Goal: Transaction & Acquisition: Book appointment/travel/reservation

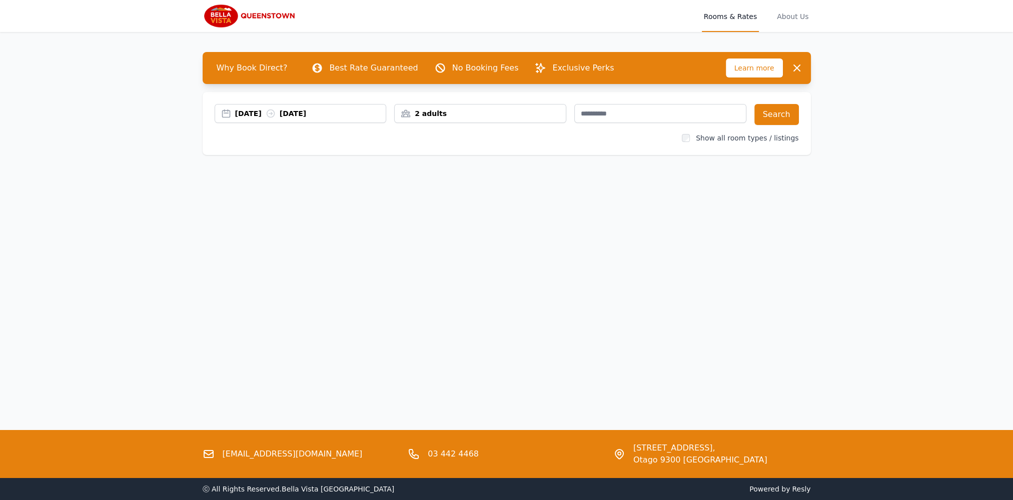
click at [352, 120] on div "[DATE] [DATE]" at bounding box center [301, 113] width 172 height 19
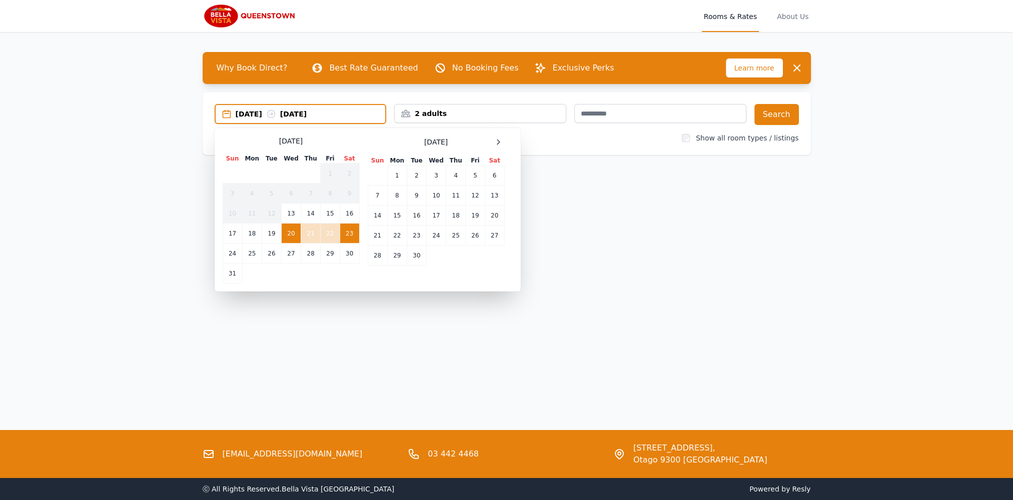
click at [499, 135] on div "Select Dates [DATE] Sun Mon Tue Wed Thu Fri Sat 1 2 3 4 5 6 7 8 9 10 11 12 13 1…" at bounding box center [368, 210] width 306 height 164
click at [500, 135] on div "Select Dates [DATE] Sun Mon Tue Wed Thu Fri Sat 1 2 3 4 5 6 7 8 9 10 11 12 13 1…" at bounding box center [368, 210] width 306 height 164
drag, startPoint x: 500, startPoint y: 135, endPoint x: 500, endPoint y: 144, distance: 9.5
click at [500, 144] on icon at bounding box center [498, 142] width 8 height 8
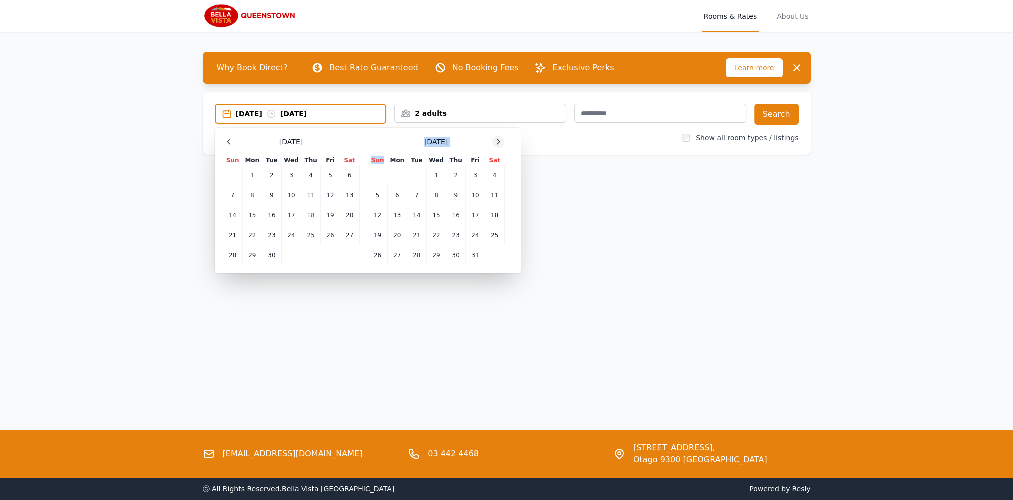
click at [500, 144] on icon at bounding box center [498, 142] width 8 height 8
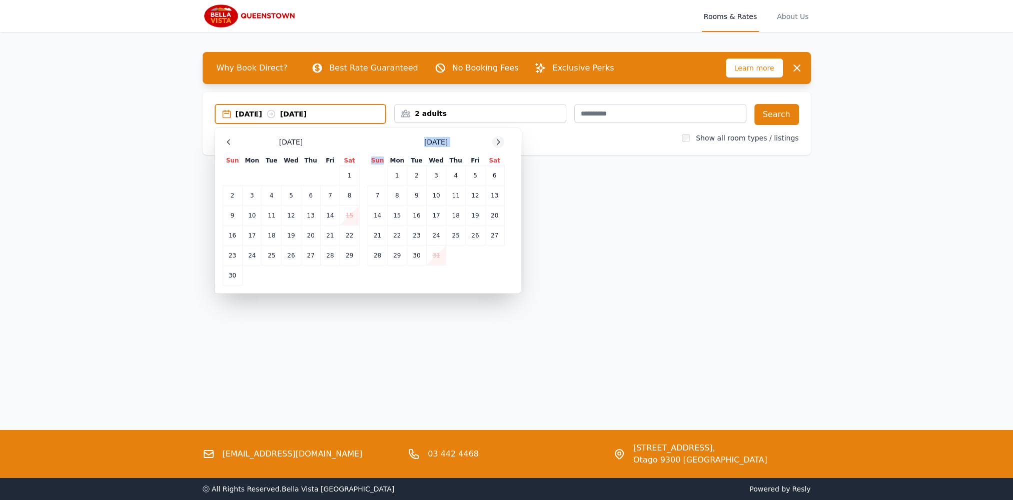
click at [500, 144] on icon at bounding box center [498, 142] width 8 height 8
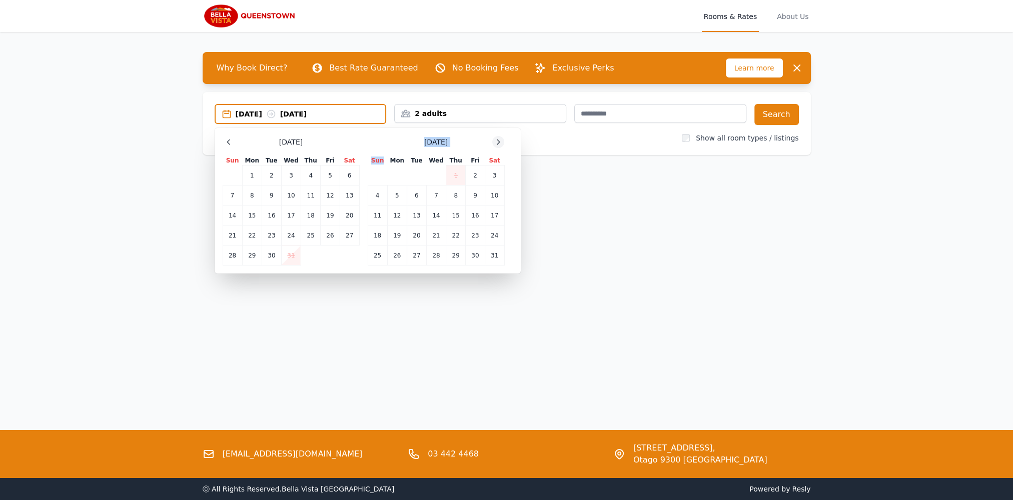
click at [500, 144] on icon at bounding box center [498, 142] width 8 height 8
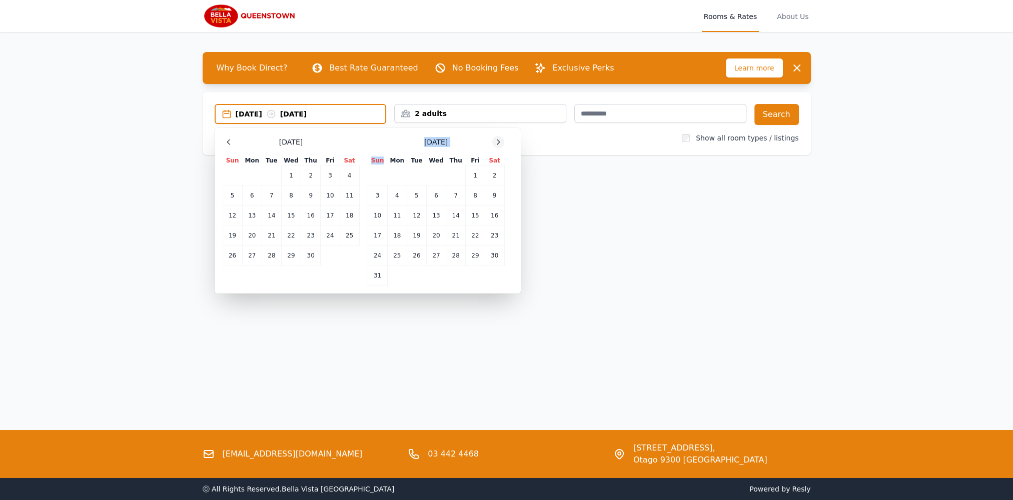
click at [500, 144] on icon at bounding box center [498, 142] width 8 height 8
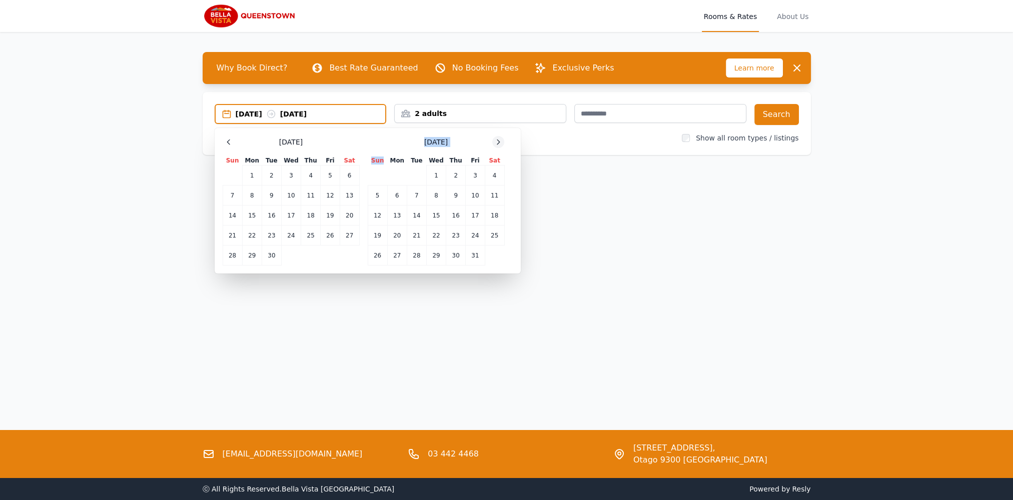
click at [500, 144] on icon at bounding box center [498, 142] width 8 height 8
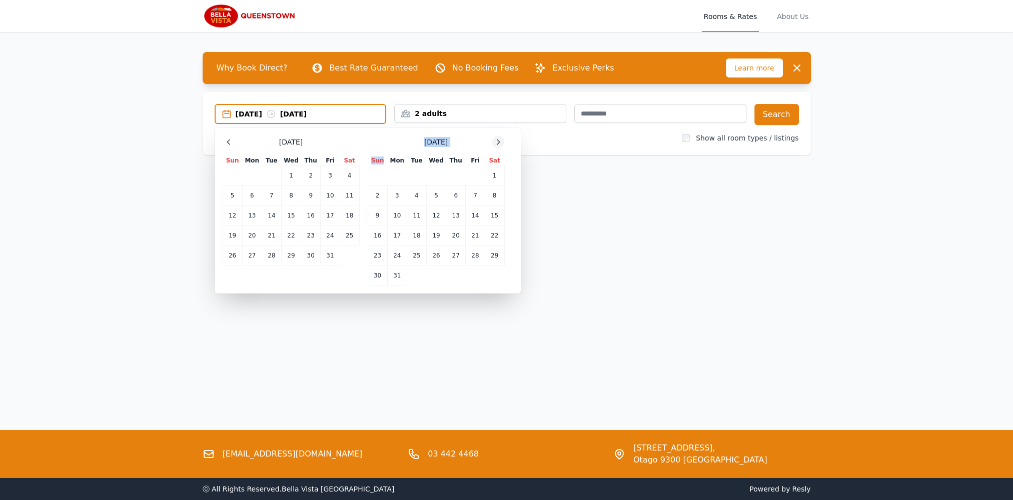
click at [500, 144] on icon at bounding box center [498, 142] width 8 height 8
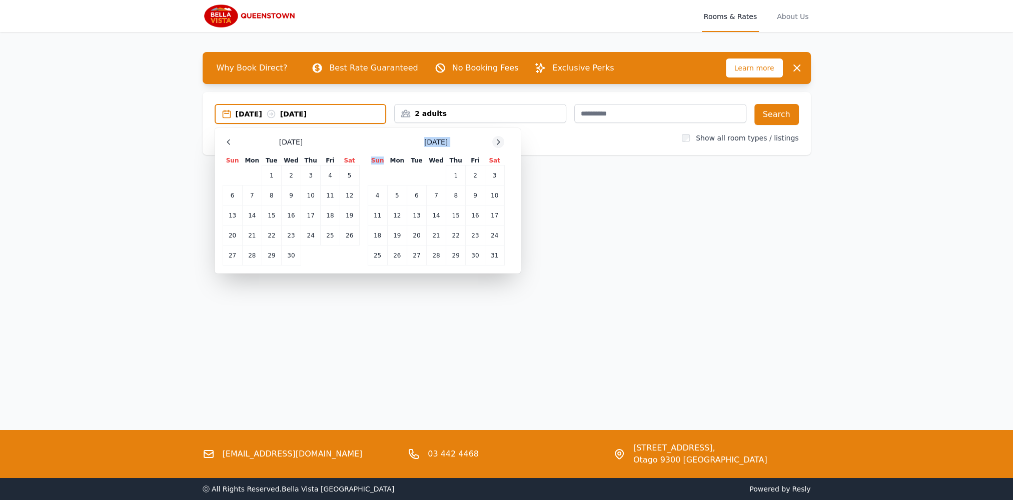
click at [500, 144] on icon at bounding box center [498, 142] width 8 height 8
click at [454, 192] on td "12" at bounding box center [456, 196] width 20 height 20
click at [397, 217] on td "16" at bounding box center [397, 216] width 20 height 20
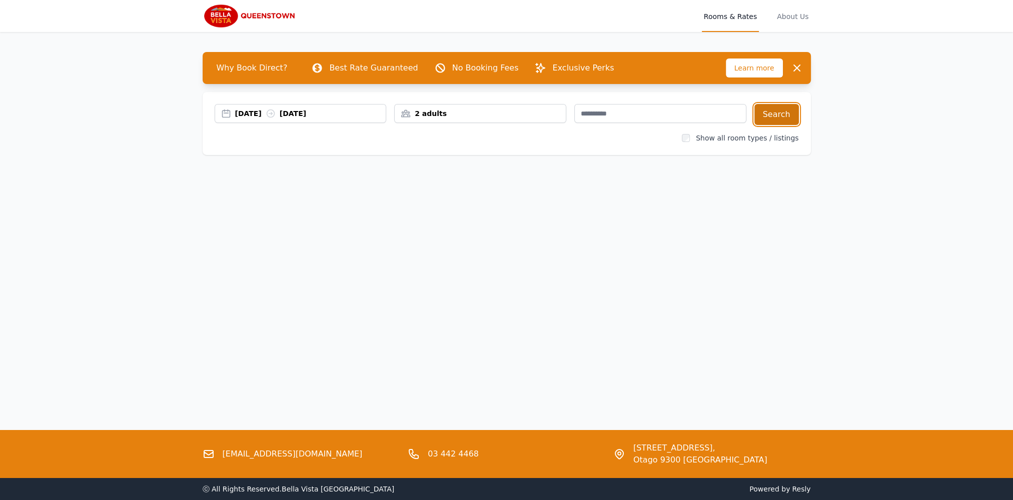
click at [777, 120] on button "Search" at bounding box center [777, 114] width 45 height 21
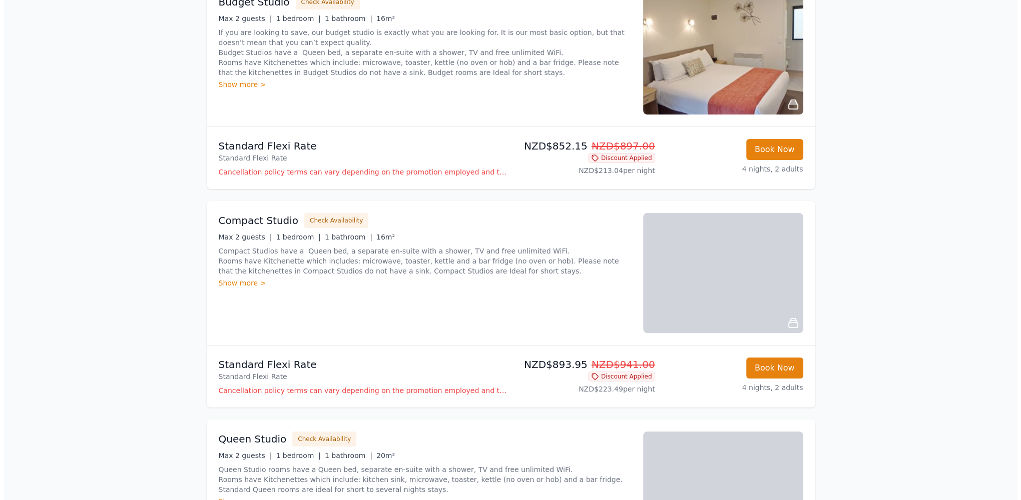
scroll to position [350, 0]
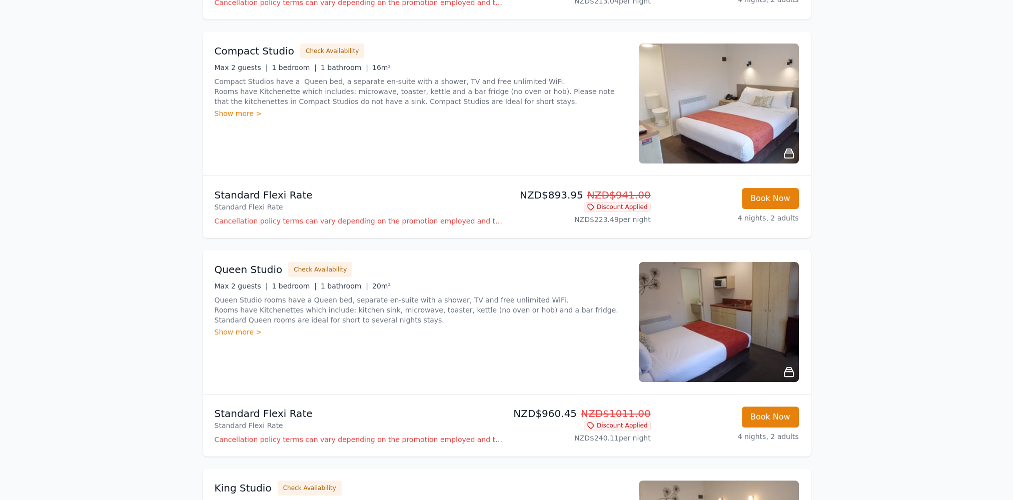
click at [443, 444] on p "Cancellation policy terms can vary depending on the promotion employed and the …" at bounding box center [359, 440] width 288 height 10
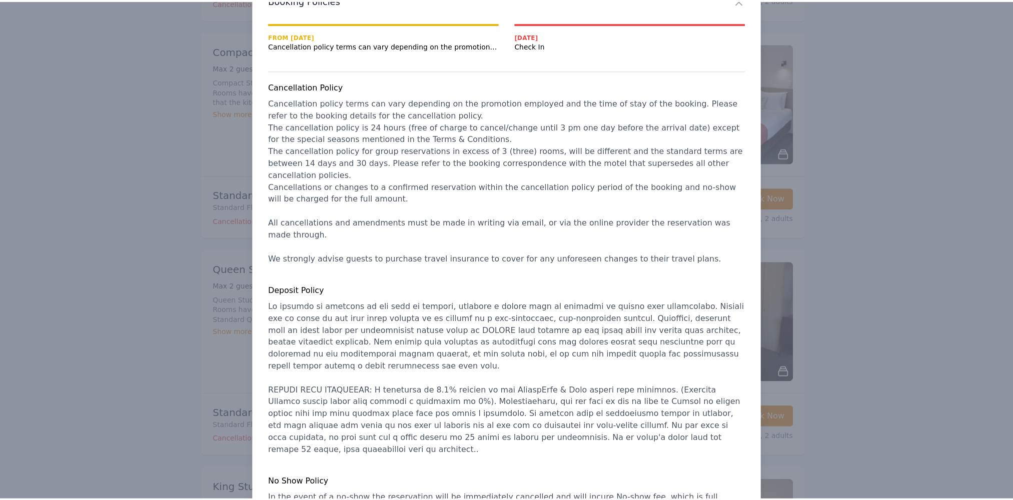
scroll to position [0, 0]
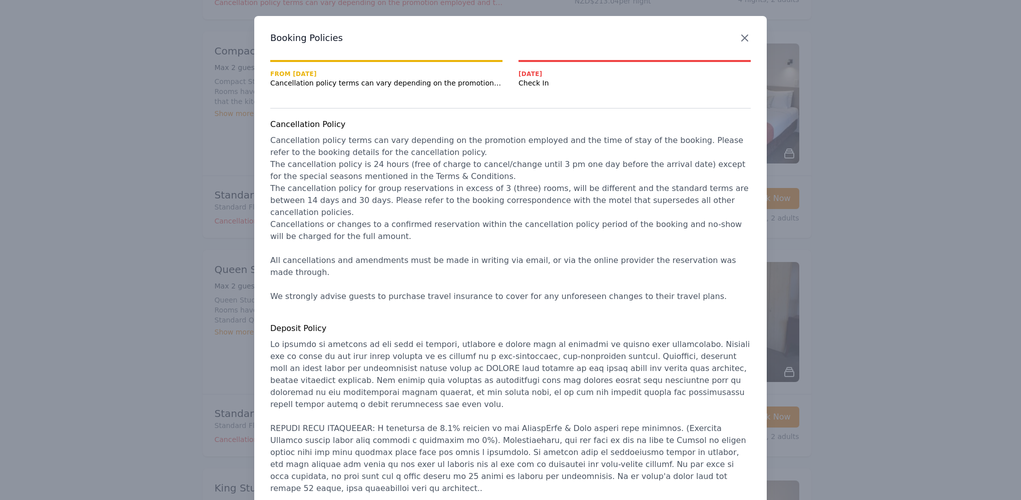
click at [743, 38] on icon "button" at bounding box center [745, 38] width 12 height 12
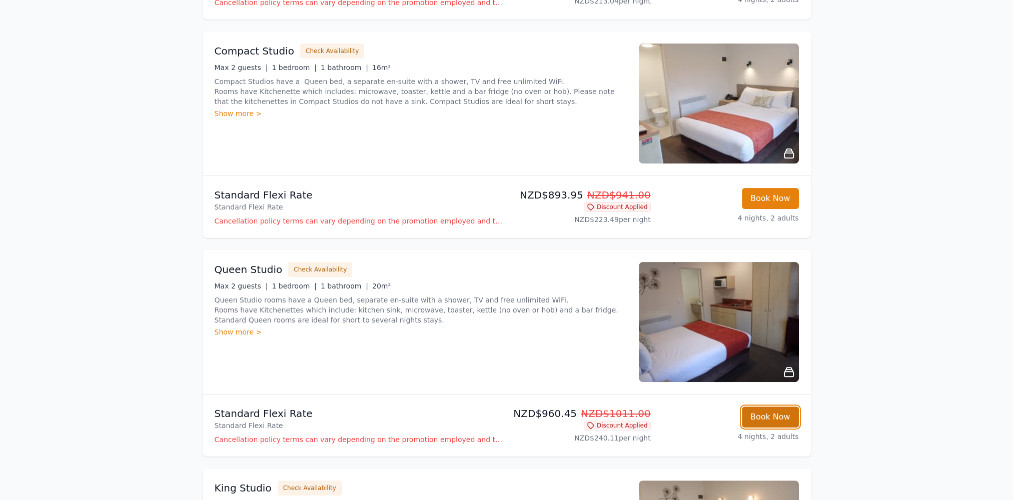
click at [773, 419] on button "Book Now" at bounding box center [770, 417] width 57 height 21
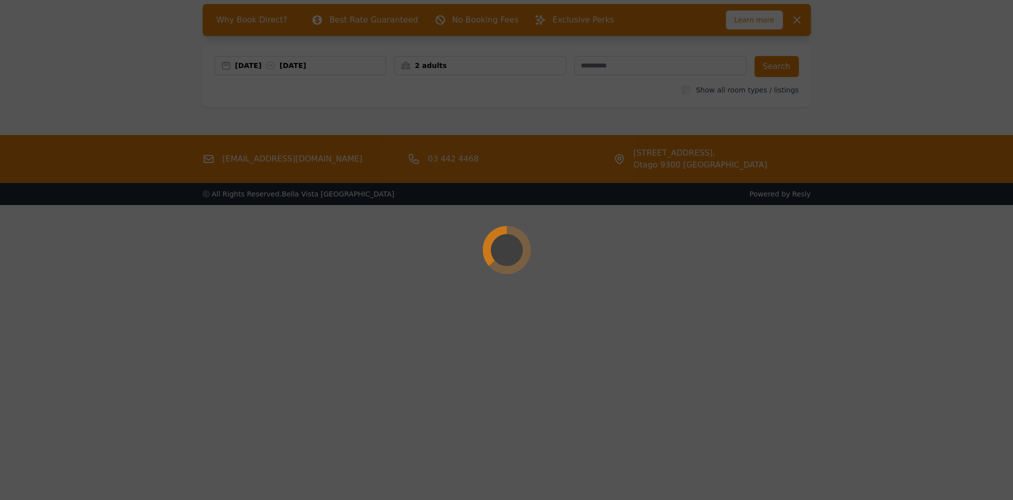
scroll to position [48, 0]
select select "**"
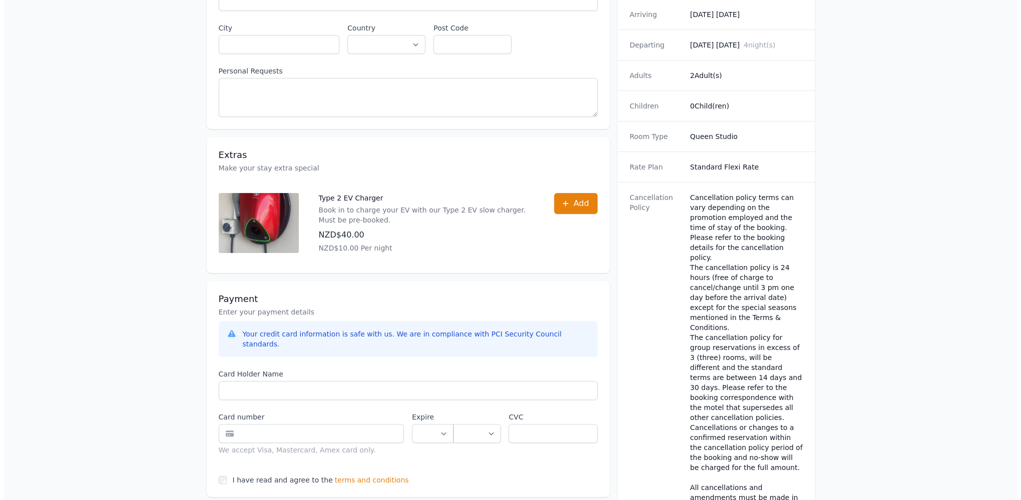
scroll to position [250, 0]
click at [342, 475] on span "terms and conditions" at bounding box center [368, 480] width 74 height 10
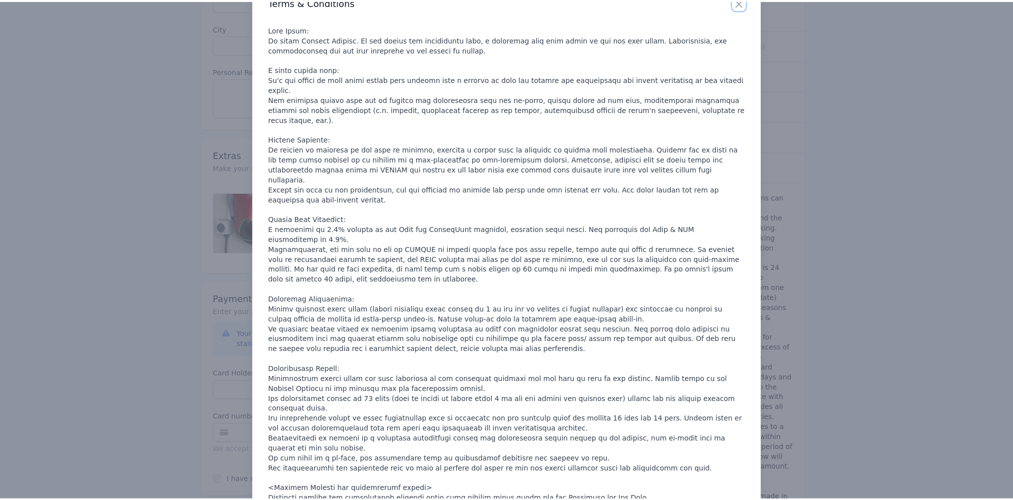
scroll to position [0, 0]
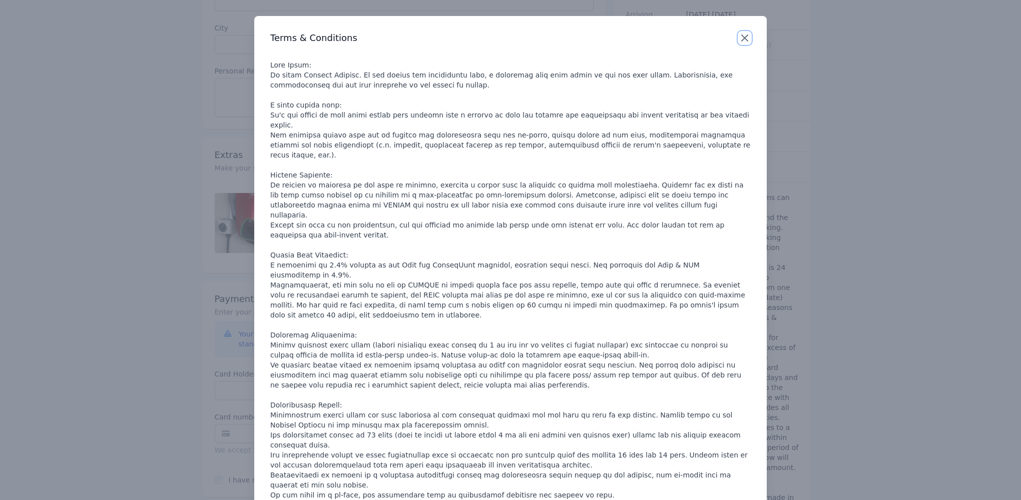
click at [744, 40] on icon "button" at bounding box center [745, 38] width 12 height 12
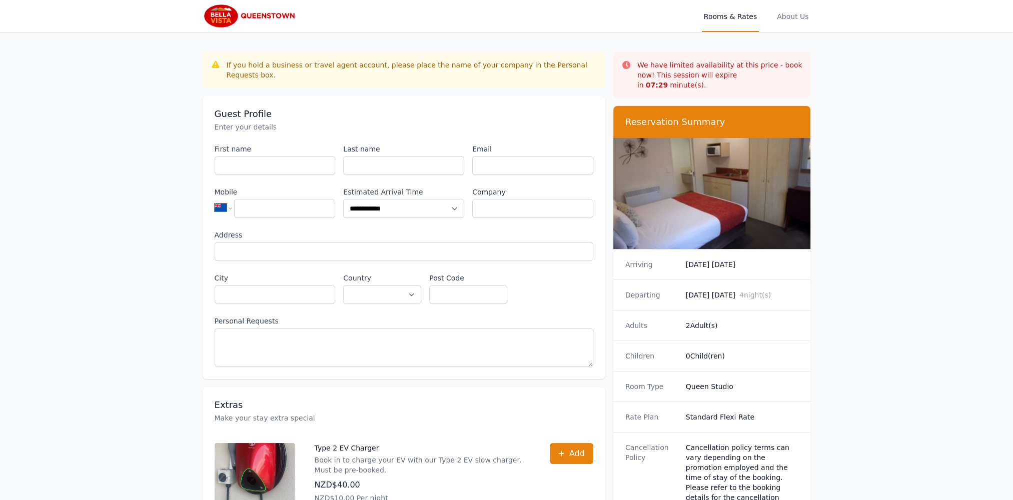
click at [674, 196] on img at bounding box center [712, 193] width 198 height 111
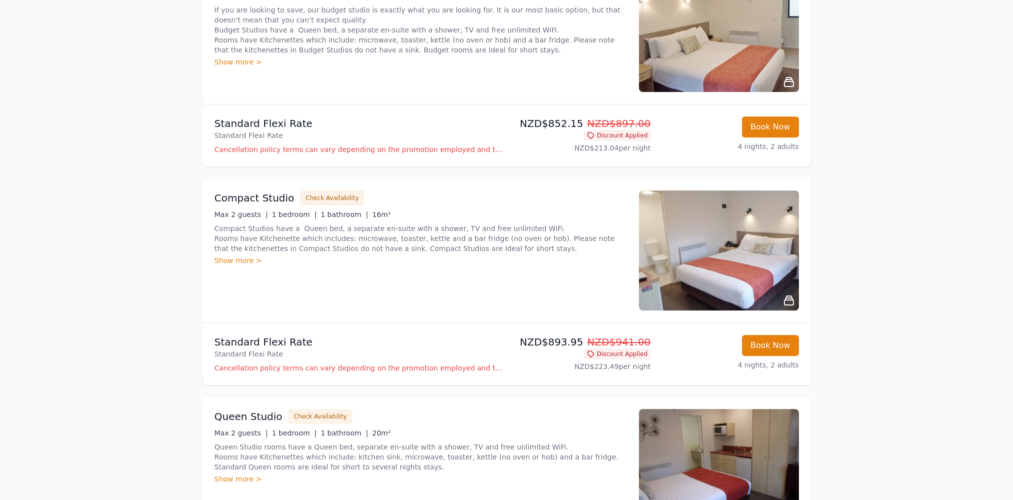
scroll to position [300, 0]
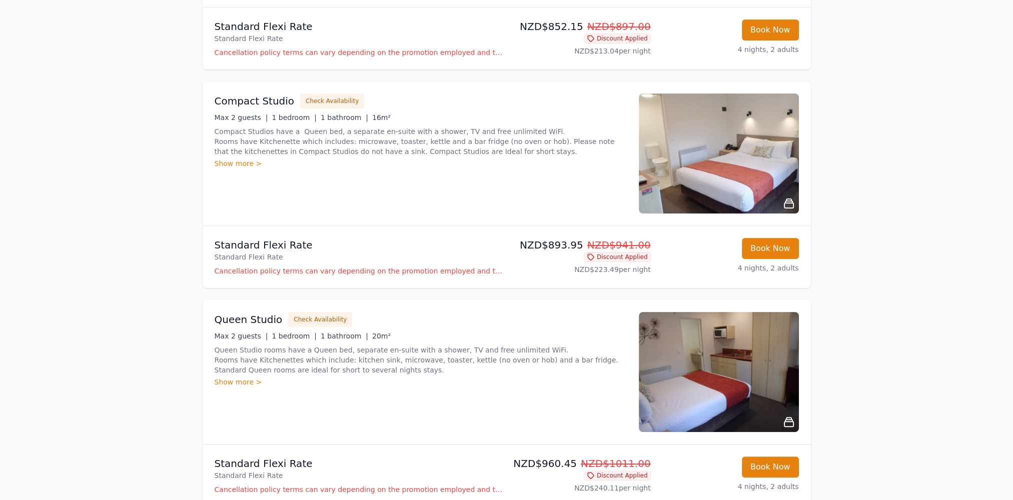
click at [679, 393] on img at bounding box center [719, 372] width 160 height 120
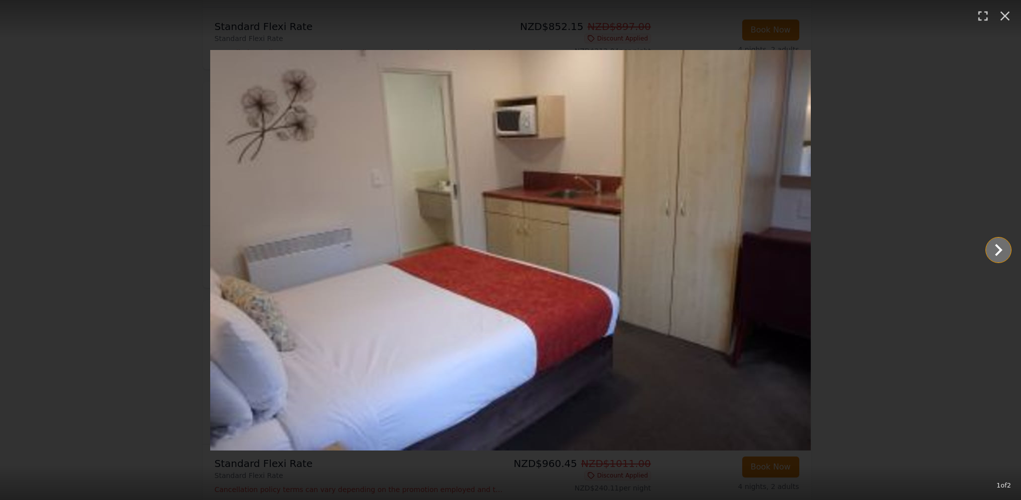
click at [993, 253] on icon "Show slide 2 of 2" at bounding box center [998, 250] width 24 height 24
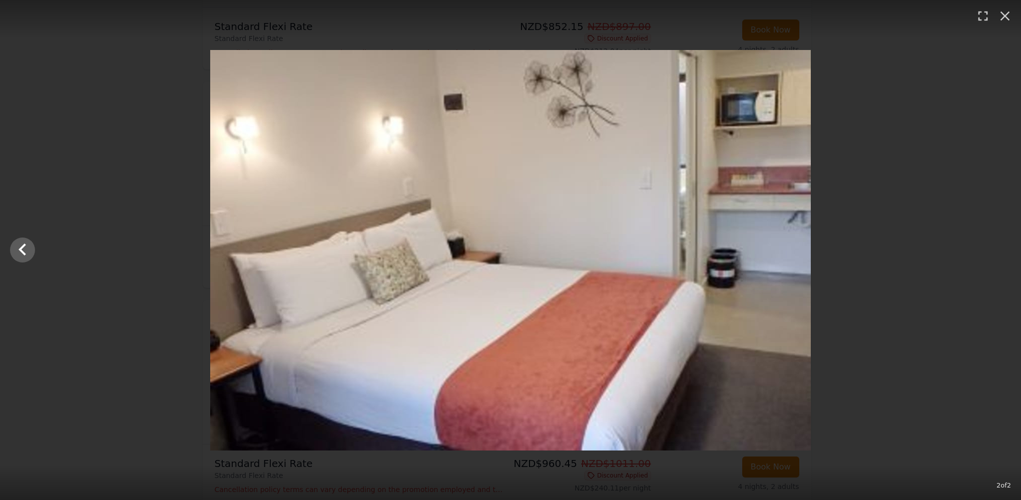
click at [993, 253] on div at bounding box center [510, 250] width 1021 height 401
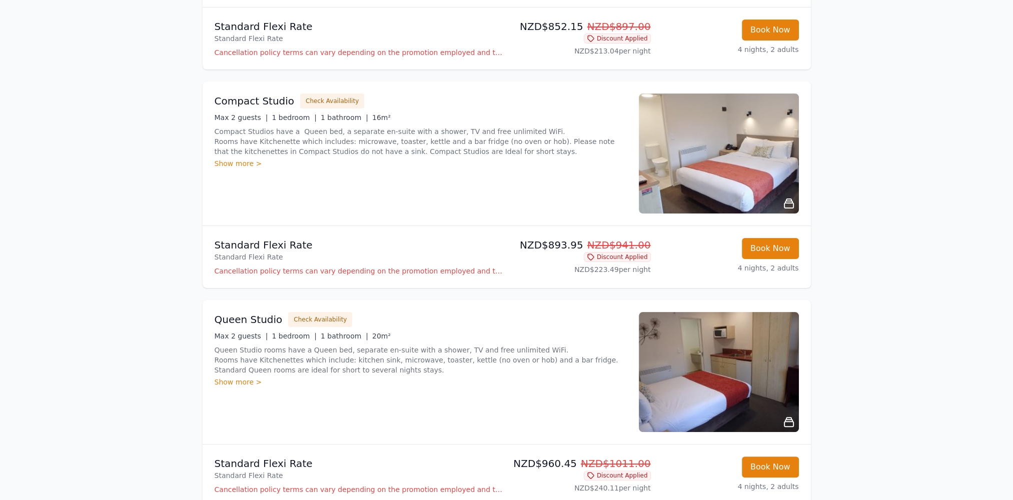
click at [789, 419] on icon at bounding box center [789, 422] width 9 height 9
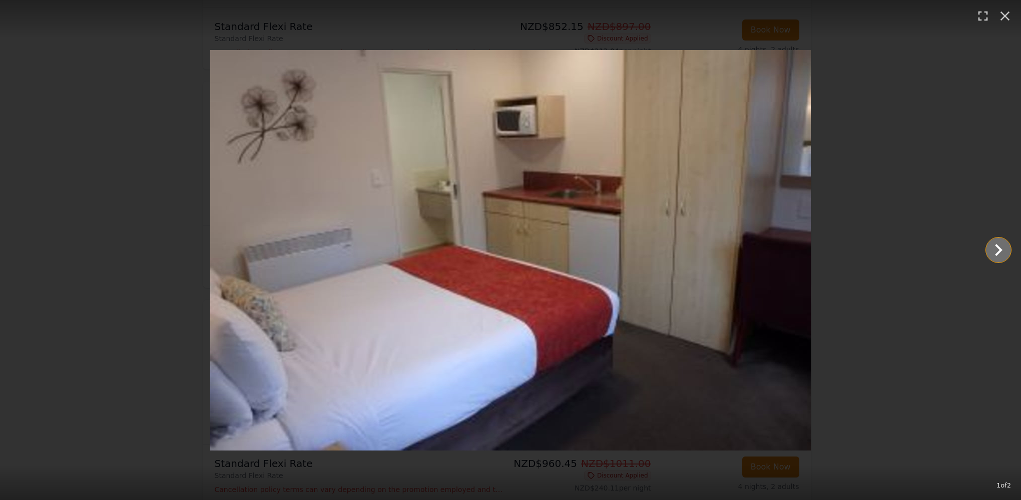
click at [992, 252] on icon "Show slide 2 of 2" at bounding box center [998, 250] width 24 height 24
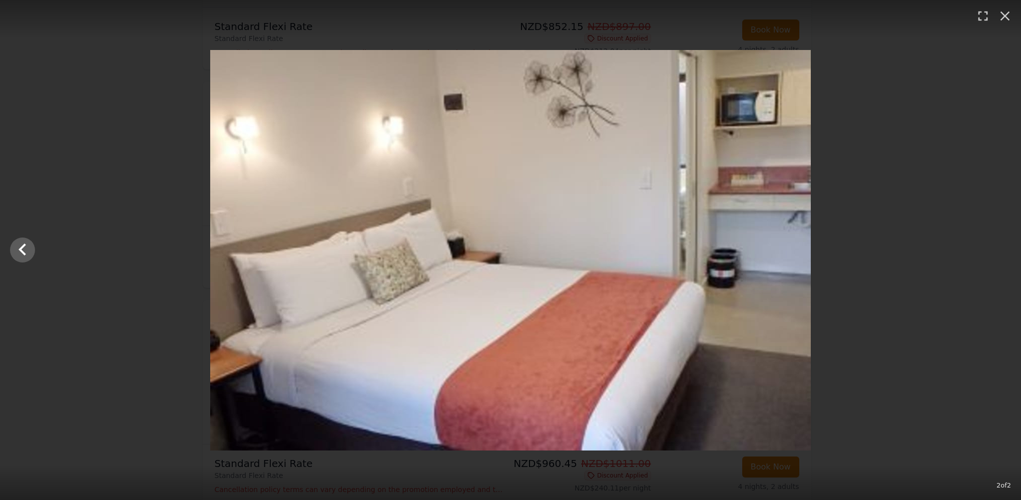
click at [922, 286] on div at bounding box center [510, 250] width 1021 height 401
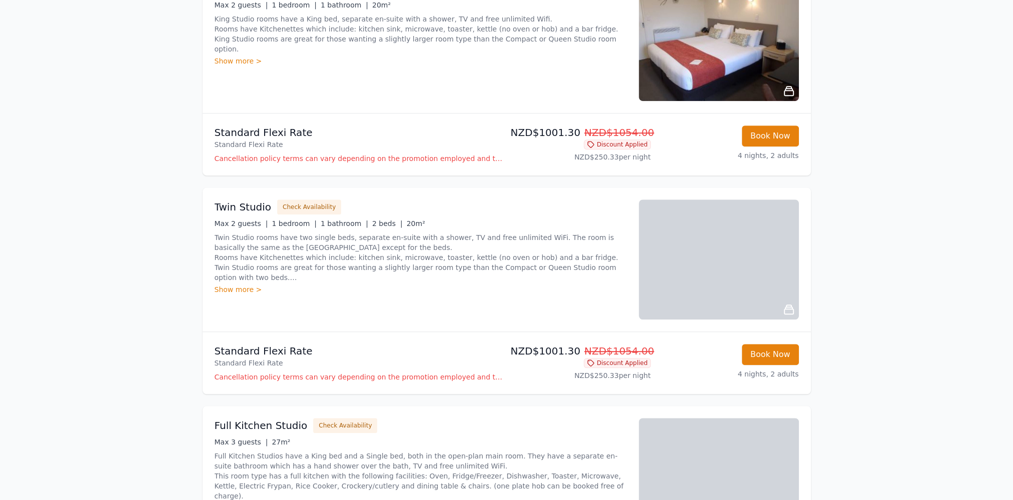
scroll to position [851, 0]
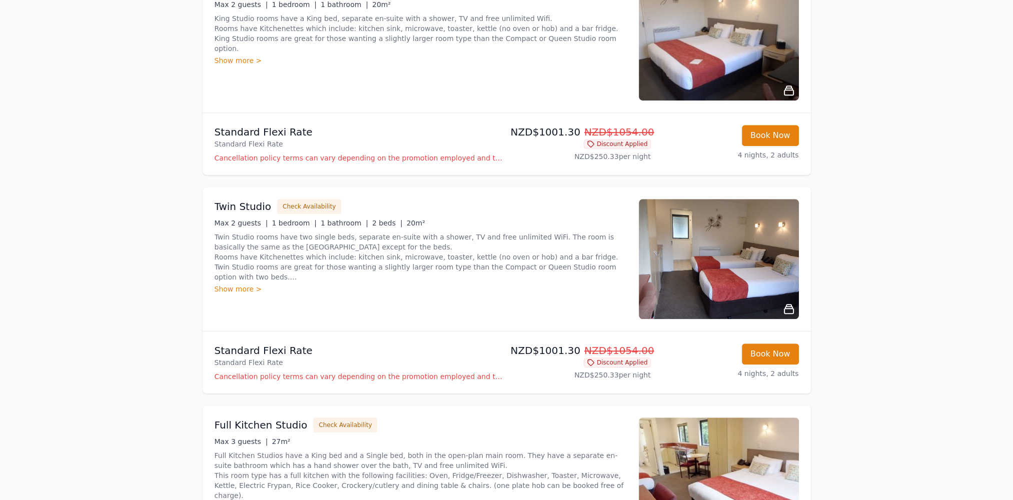
click at [737, 276] on img at bounding box center [719, 259] width 160 height 120
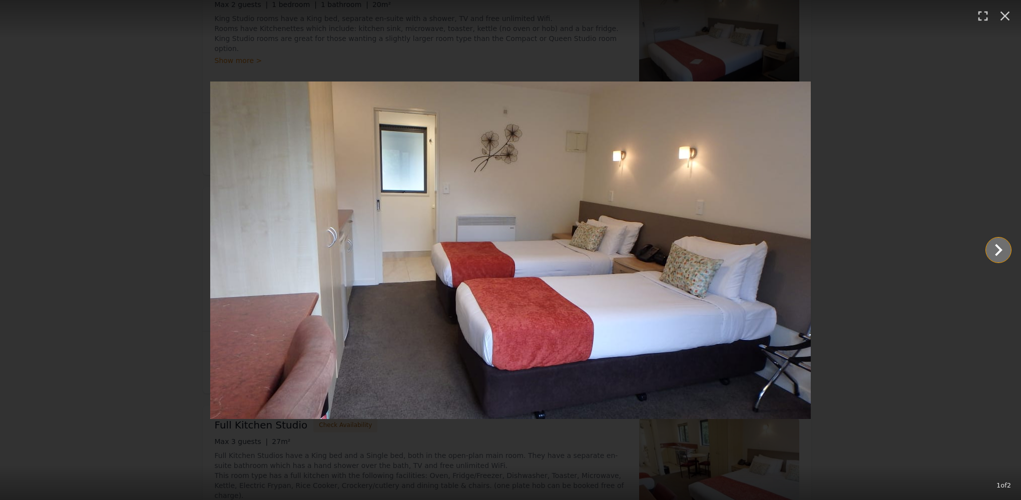
click at [995, 252] on icon "Show slide 2 of 2" at bounding box center [998, 250] width 24 height 24
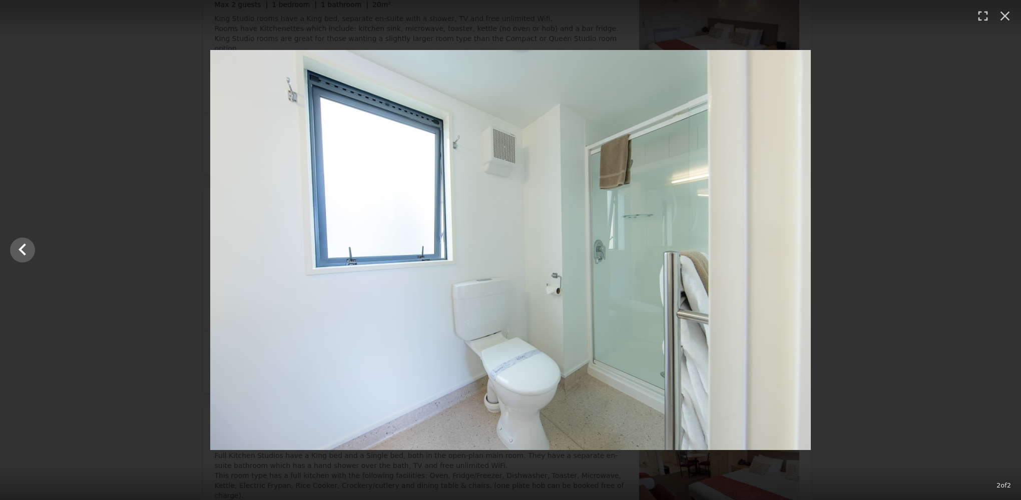
click at [995, 252] on div at bounding box center [510, 250] width 1021 height 400
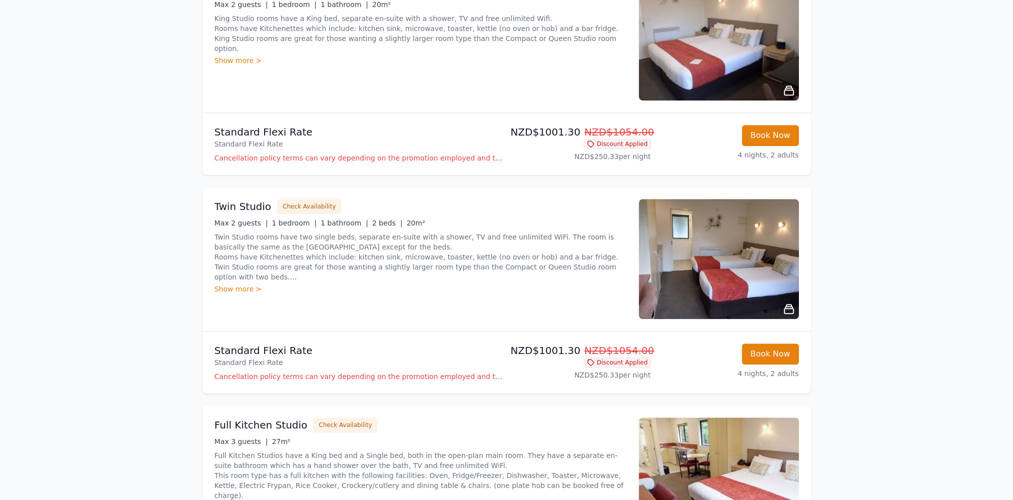
click at [242, 288] on div "Show more >" at bounding box center [421, 289] width 412 height 10
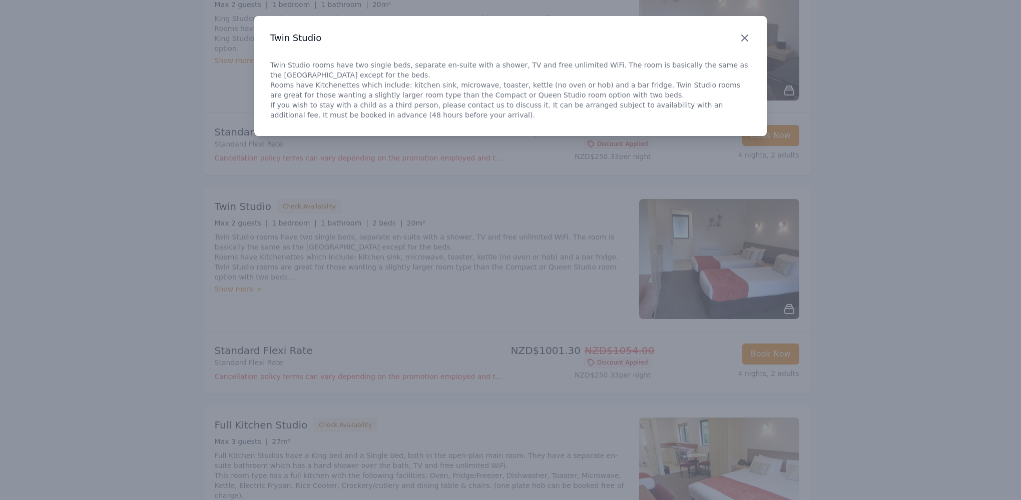
click at [743, 38] on icon "button" at bounding box center [745, 38] width 12 height 12
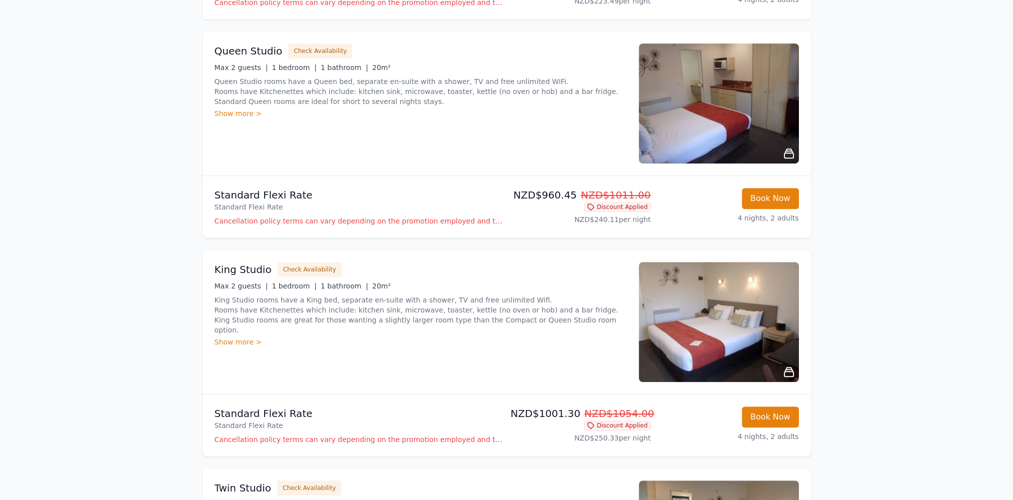
scroll to position [500, 0]
